Goal: Communication & Community: Participate in discussion

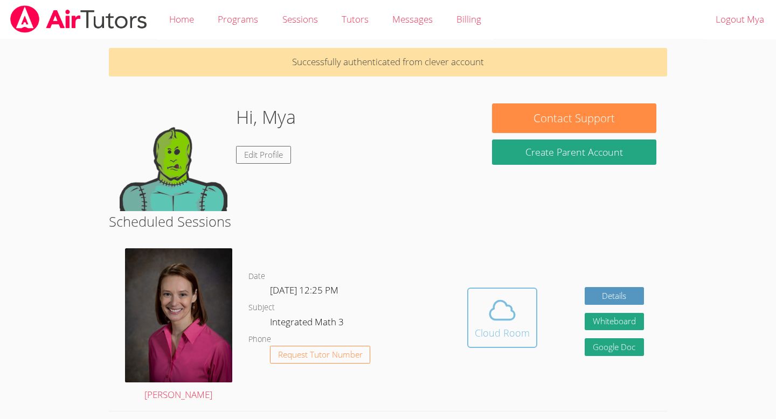
click at [513, 334] on div "Cloud Room" at bounding box center [502, 332] width 55 height 15
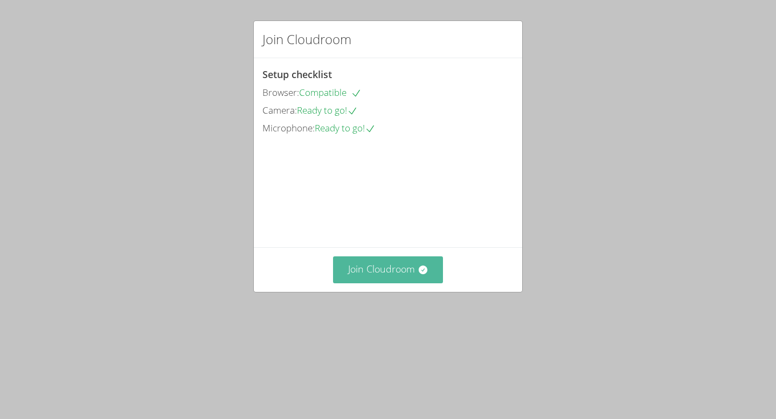
click at [396, 283] on button "Join Cloudroom" at bounding box center [388, 269] width 110 height 26
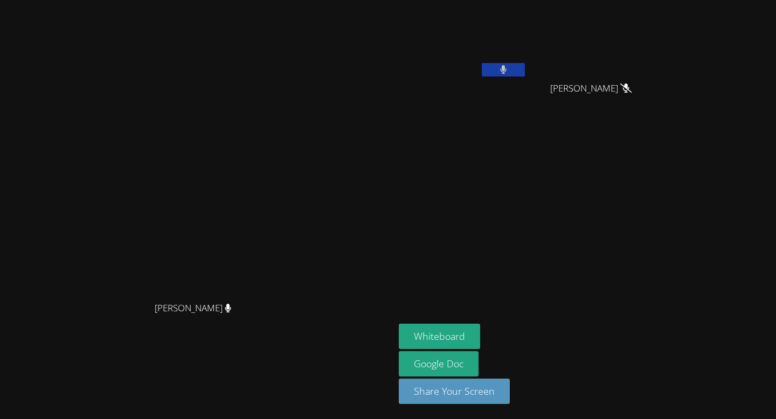
click at [507, 68] on icon at bounding box center [503, 69] width 7 height 9
click at [509, 69] on icon at bounding box center [502, 69] width 11 height 9
click at [506, 69] on icon at bounding box center [503, 69] width 6 height 9
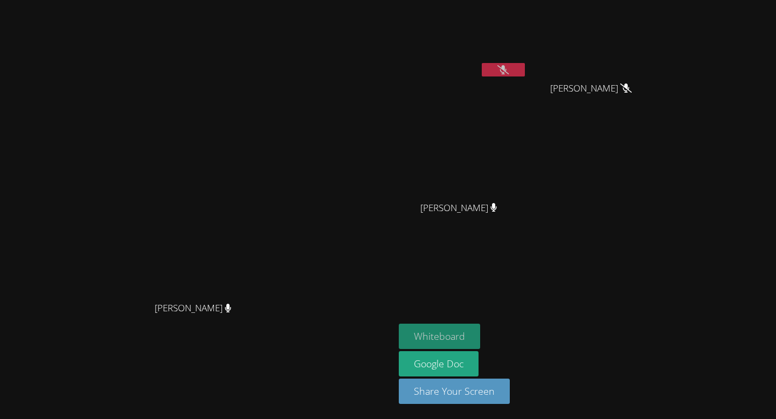
click at [480, 338] on button "Whiteboard" at bounding box center [439, 336] width 81 height 25
click at [509, 66] on icon at bounding box center [502, 69] width 11 height 9
click at [525, 68] on button at bounding box center [503, 69] width 43 height 13
click at [509, 68] on icon at bounding box center [502, 69] width 11 height 9
click at [507, 68] on icon at bounding box center [503, 69] width 7 height 9
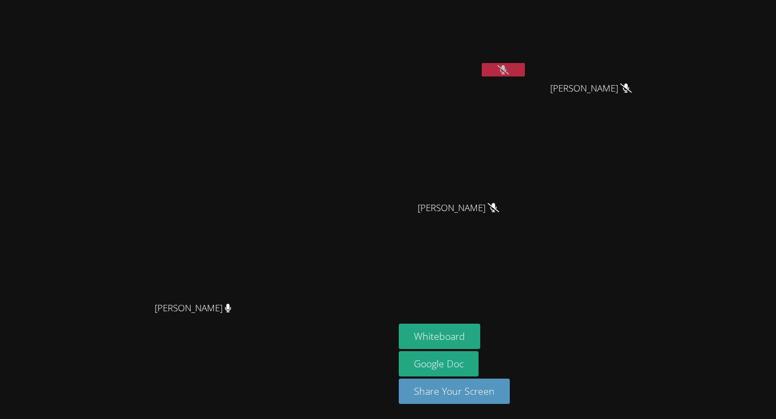
click at [509, 66] on icon at bounding box center [502, 69] width 11 height 9
click at [507, 66] on icon at bounding box center [503, 69] width 7 height 9
click at [602, 347] on div "Whiteboard Google Doc Share Your Screen" at bounding box center [529, 368] width 261 height 89
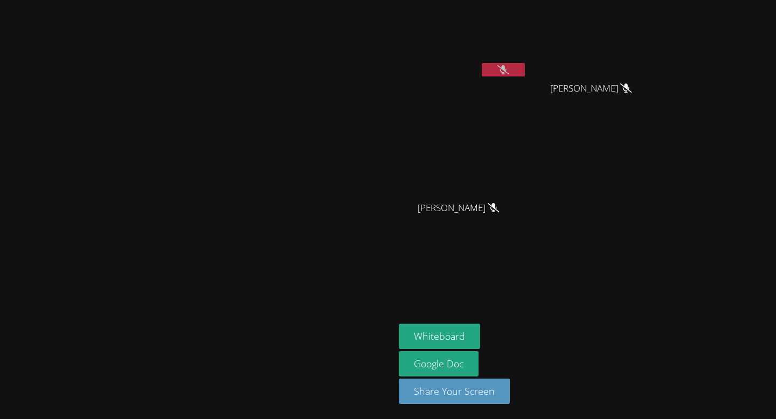
click at [602, 347] on div "Whiteboard Google Doc Share Your Screen" at bounding box center [529, 368] width 261 height 89
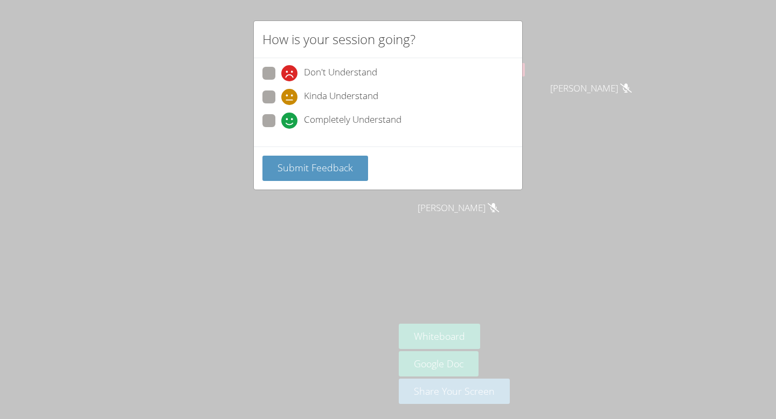
click at [281, 129] on span at bounding box center [281, 129] width 0 height 0
click at [281, 120] on input "Completely Understand" at bounding box center [285, 118] width 9 height 9
radio input "true"
click at [294, 169] on span "Submit Feedback" at bounding box center [314, 167] width 75 height 13
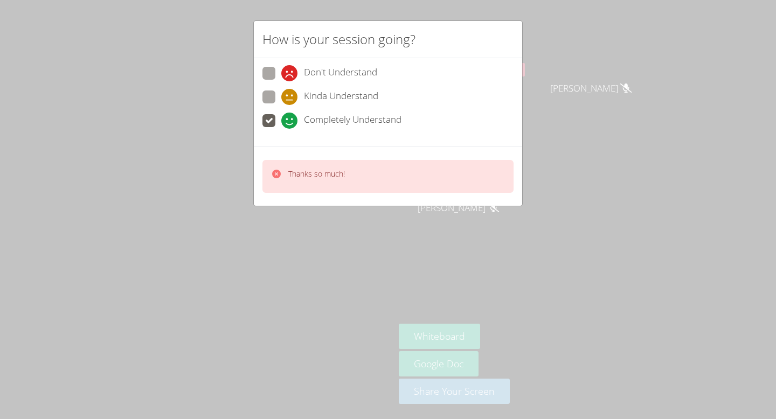
click at [344, 259] on div "How is your session going? Don't Understand Kinda Understand Completely Underst…" at bounding box center [388, 209] width 776 height 419
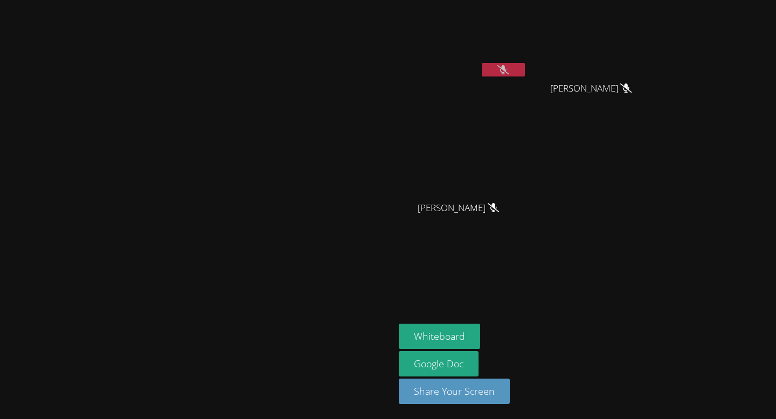
click at [278, 265] on video at bounding box center [197, 188] width 162 height 217
click at [525, 70] on button at bounding box center [503, 69] width 43 height 13
click at [525, 71] on button at bounding box center [503, 69] width 43 height 13
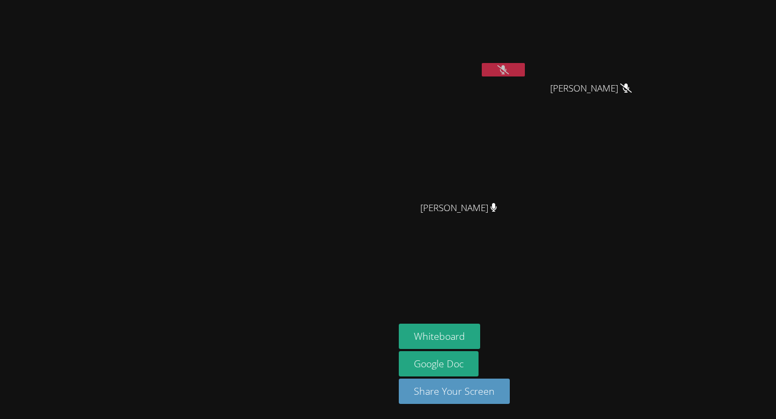
click at [509, 71] on icon at bounding box center [502, 69] width 11 height 9
click at [507, 65] on icon at bounding box center [503, 69] width 7 height 9
